Goal: Task Accomplishment & Management: Use online tool/utility

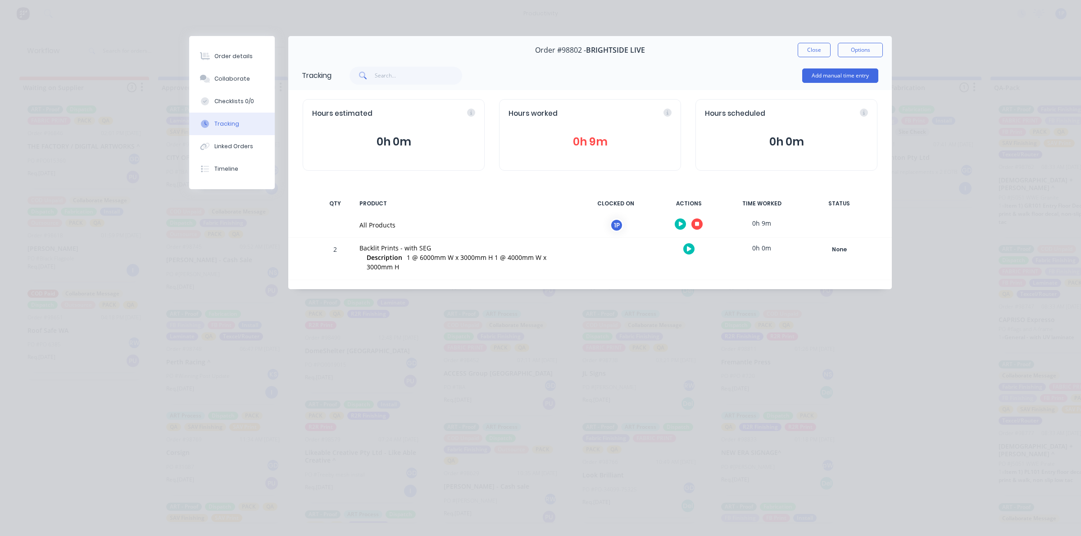
scroll to position [583, 0]
click at [804, 51] on button "Close" at bounding box center [814, 50] width 33 height 14
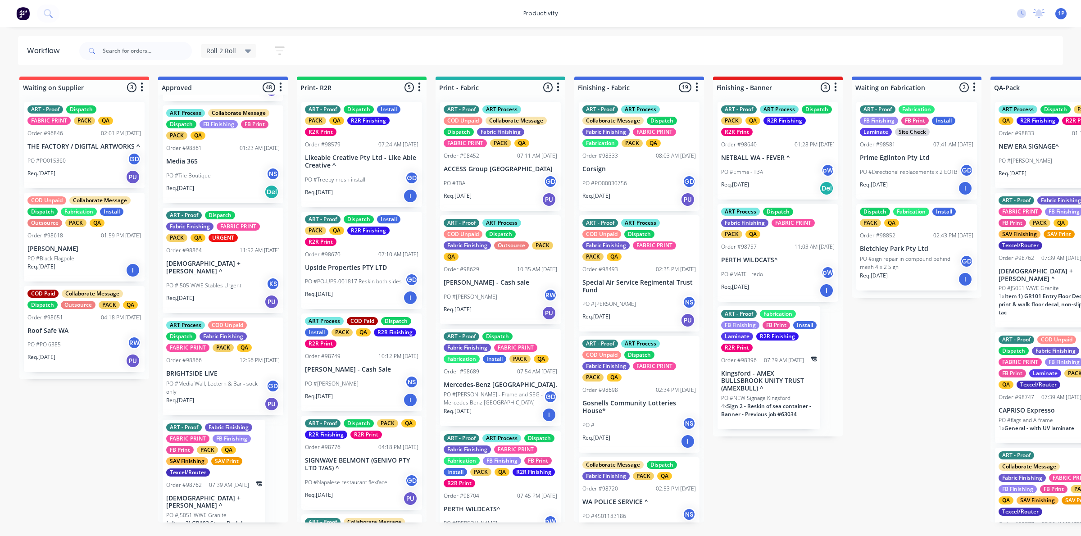
scroll to position [3477, 0]
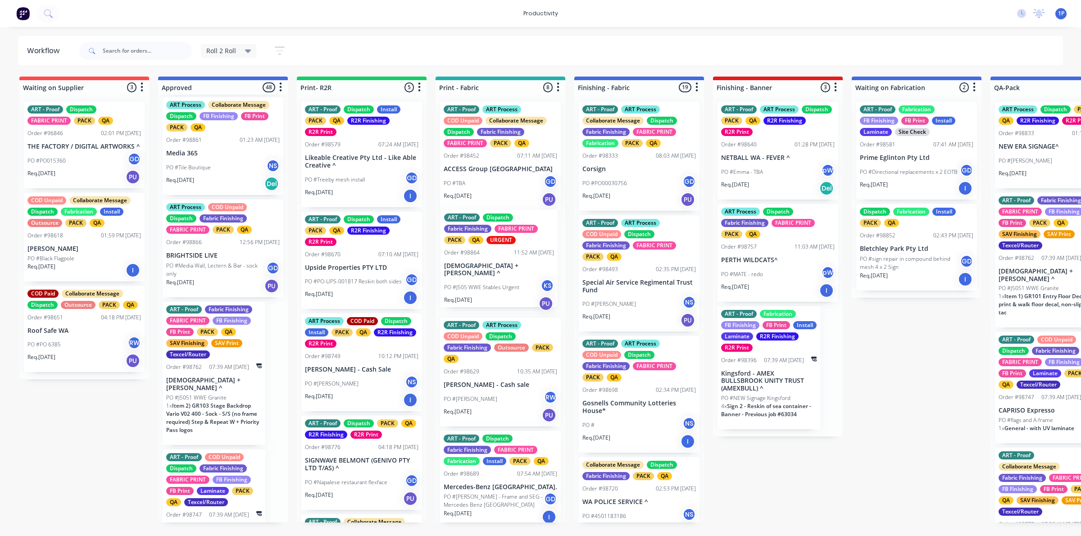
drag, startPoint x: 241, startPoint y: 304, endPoint x: 522, endPoint y: 293, distance: 281.7
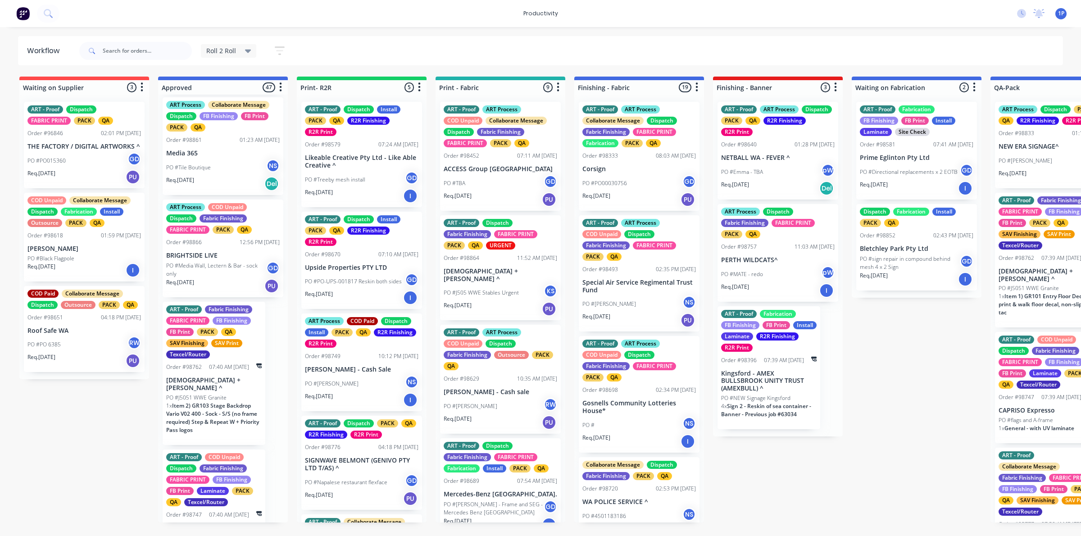
click at [511, 284] on div "PO #J505 WWE Stables Urgent KS" at bounding box center [500, 292] width 113 height 17
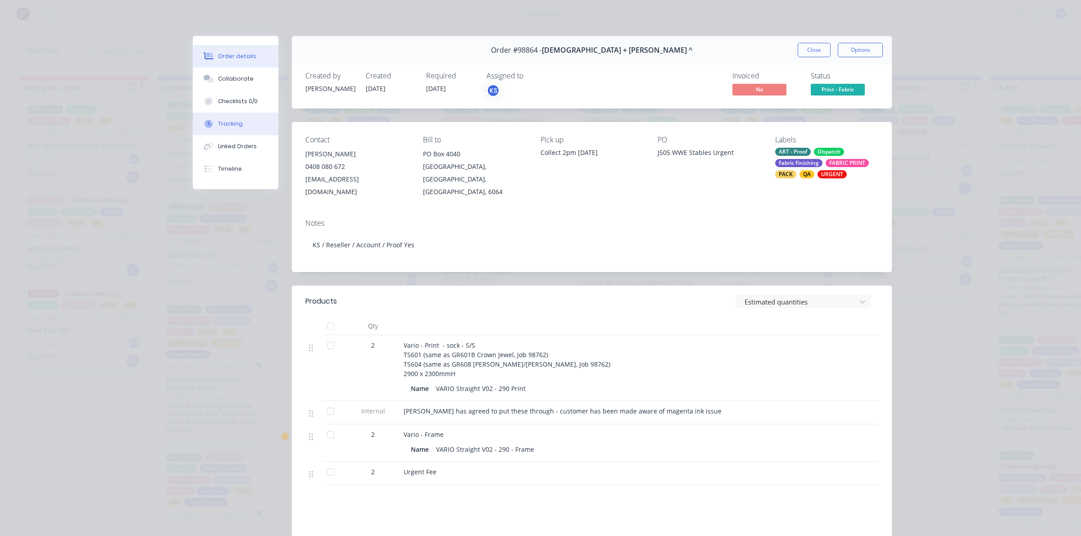
drag, startPoint x: 224, startPoint y: 120, endPoint x: 217, endPoint y: 114, distance: 9.6
click at [222, 118] on button "Tracking" at bounding box center [236, 124] width 86 height 23
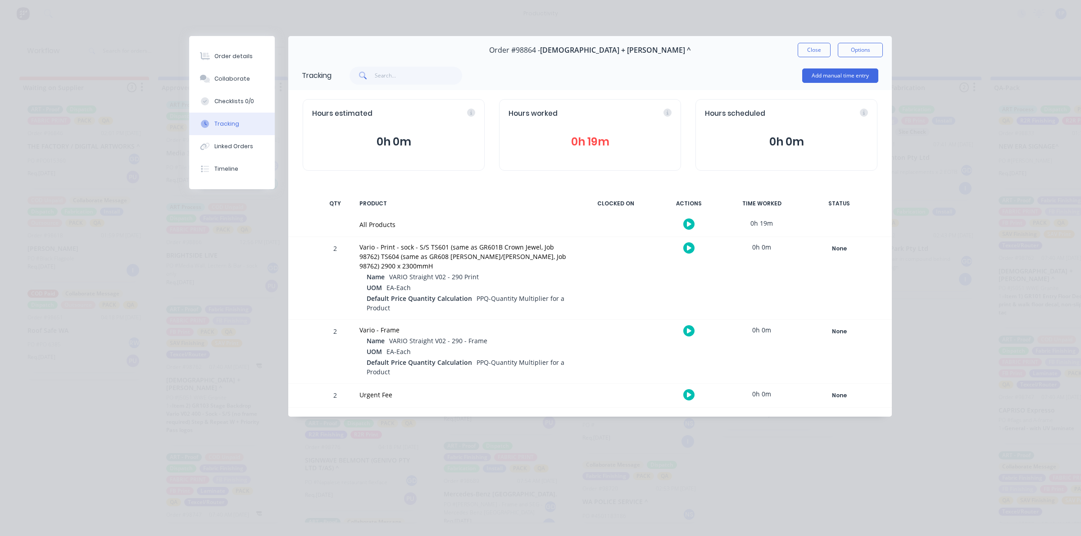
click at [689, 245] on icon "button" at bounding box center [689, 248] width 5 height 6
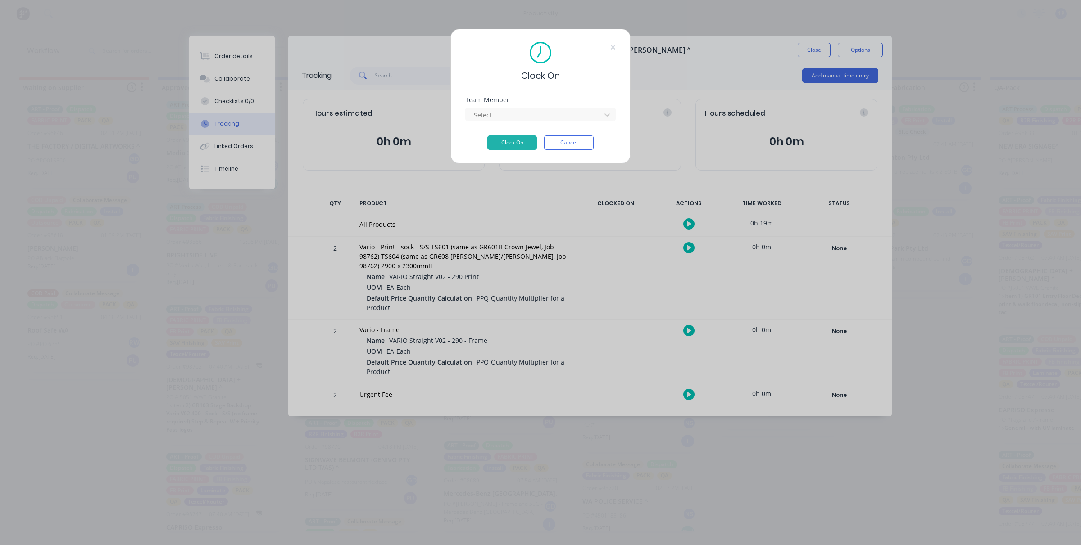
click at [491, 107] on div "Select..." at bounding box center [540, 113] width 150 height 16
click at [494, 117] on div at bounding box center [534, 114] width 123 height 11
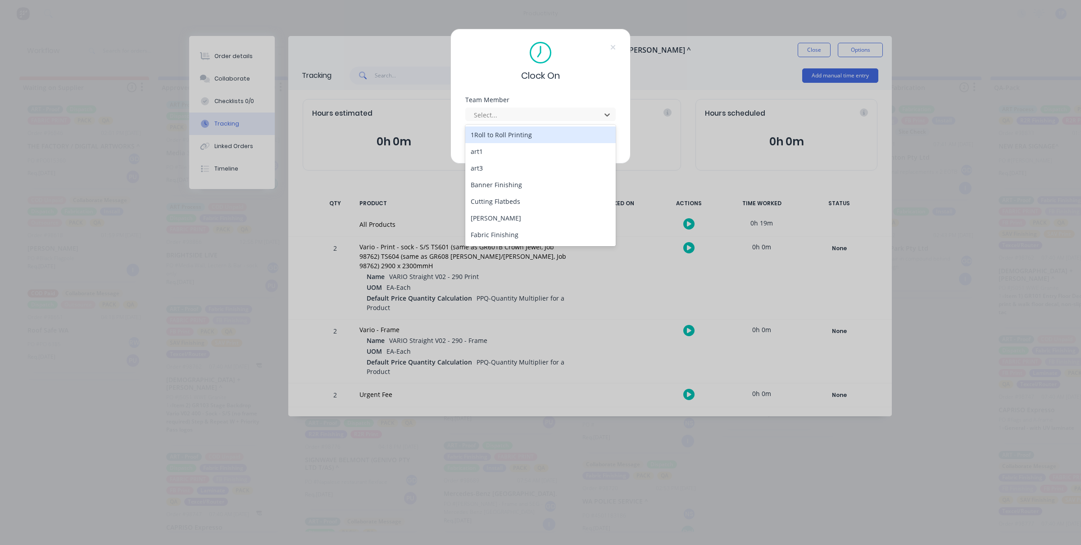
drag, startPoint x: 494, startPoint y: 131, endPoint x: 495, endPoint y: 138, distance: 7.7
click at [494, 133] on div "1Roll to Roll Printing" at bounding box center [540, 135] width 150 height 17
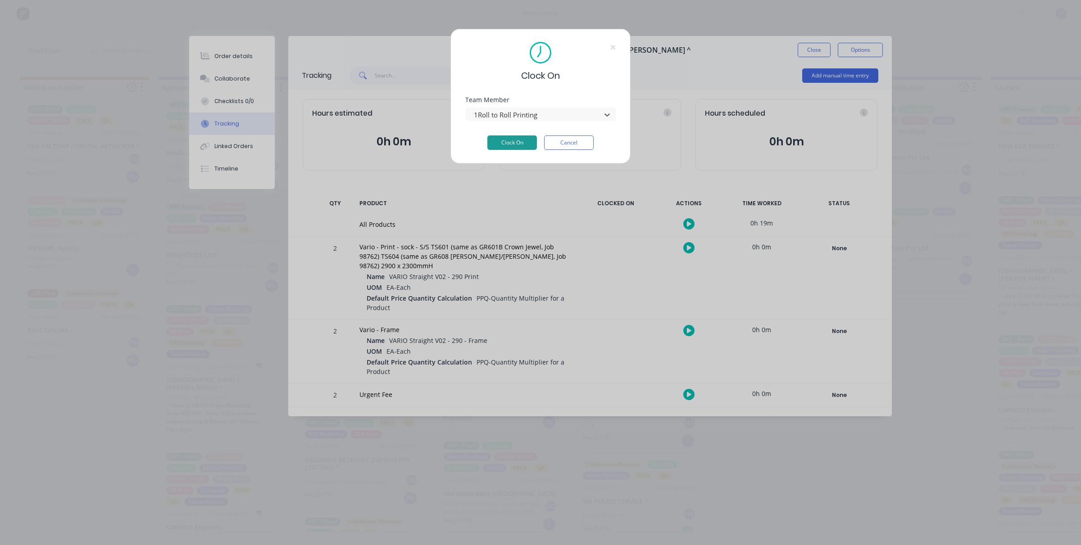
click at [509, 141] on button "Clock On" at bounding box center [512, 143] width 50 height 14
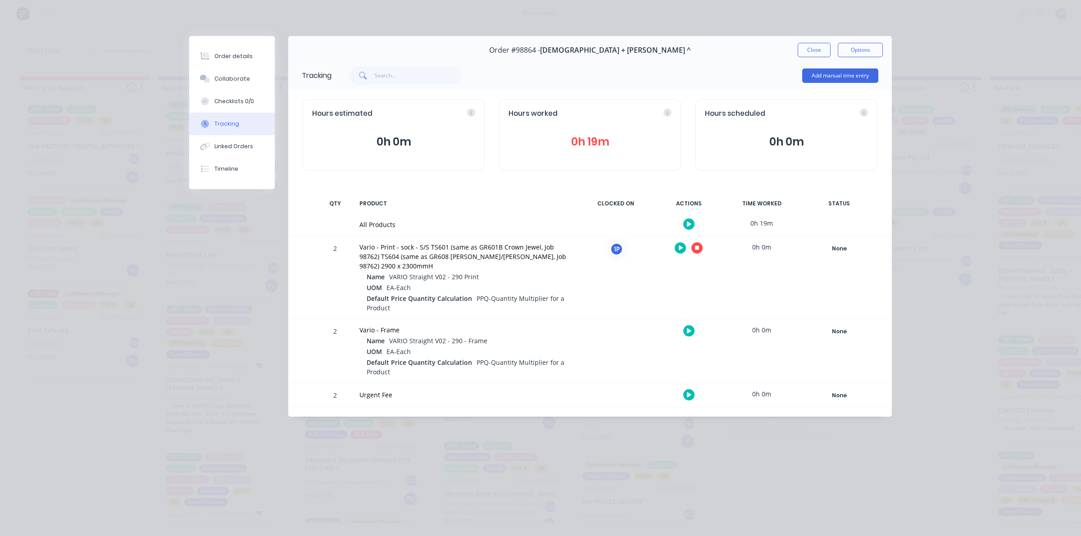
click at [814, 52] on button "Close" at bounding box center [814, 50] width 33 height 14
